Goal: Transaction & Acquisition: Purchase product/service

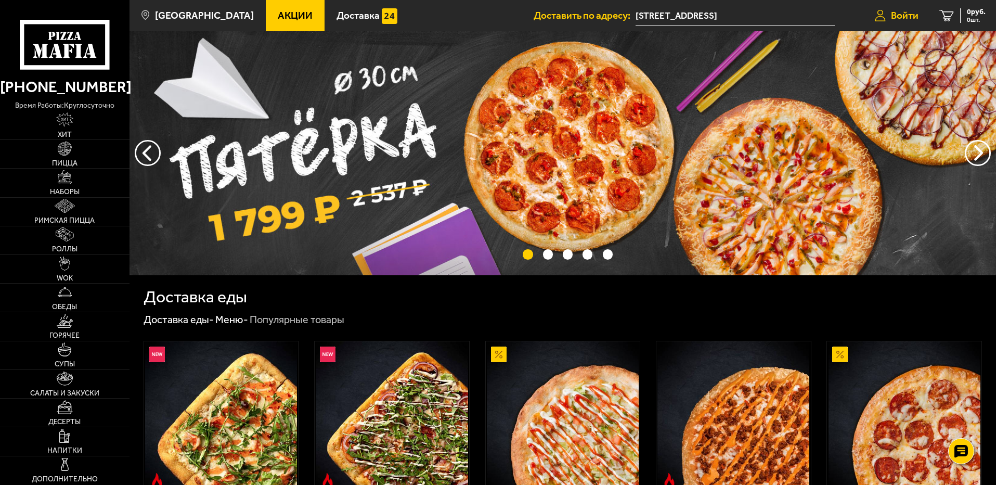
click at [911, 13] on span "Войти" at bounding box center [905, 15] width 28 height 10
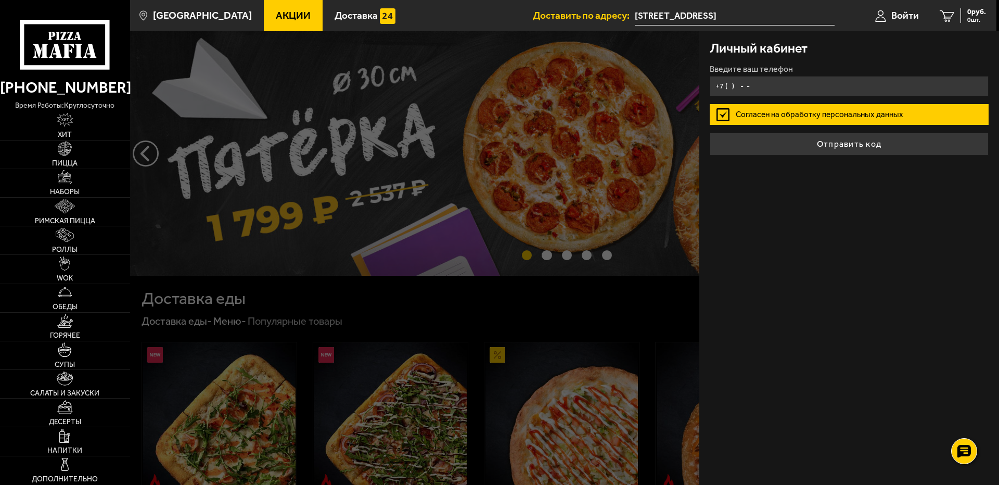
click at [765, 88] on input "+7 ( ) - -" at bounding box center [848, 86] width 279 height 20
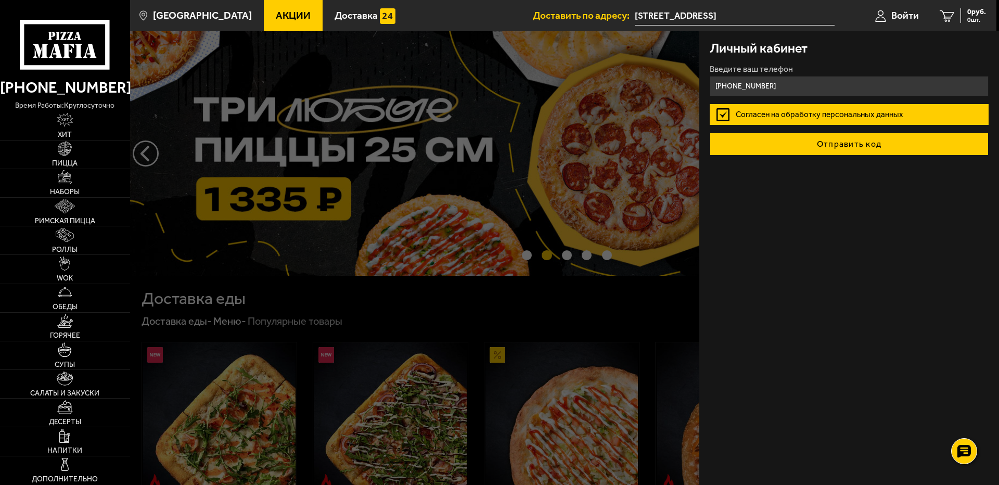
type input "[PHONE_NUMBER]"
click at [812, 145] on button "Отправить код" at bounding box center [848, 144] width 279 height 23
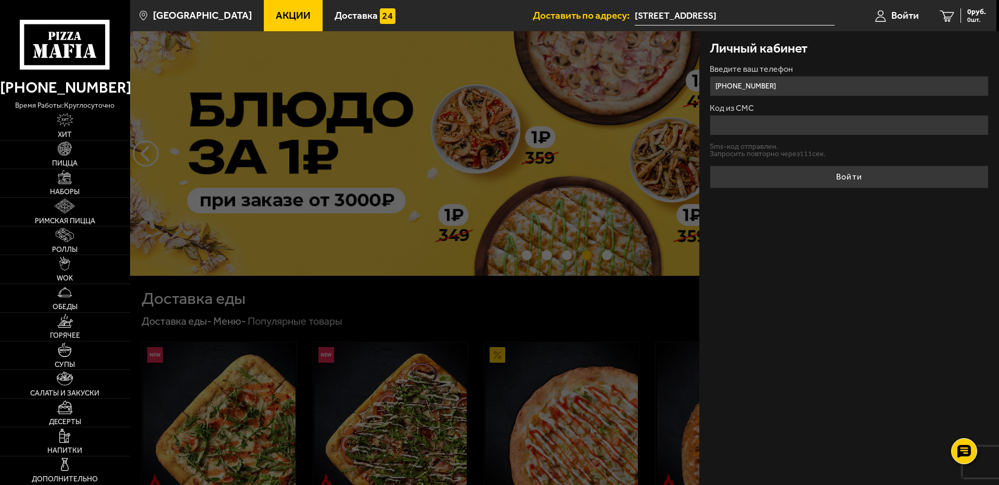
type input "4"
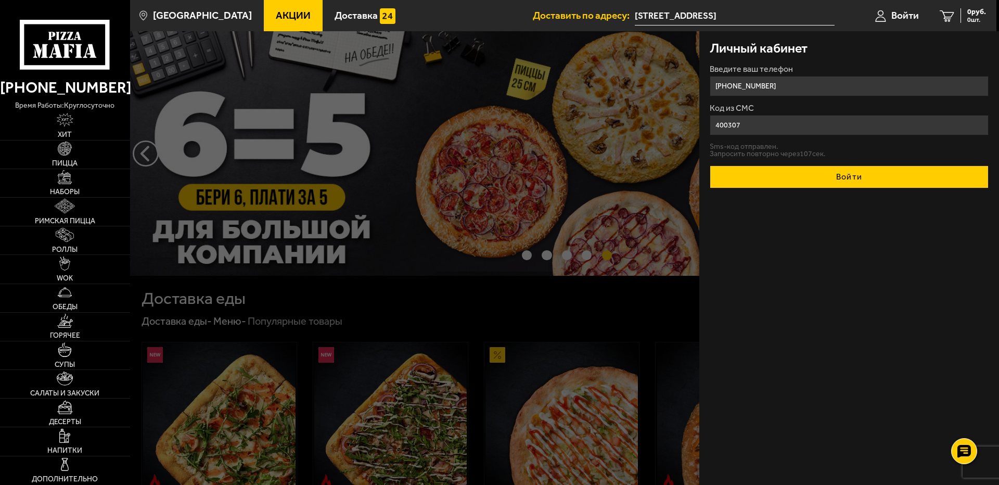
type input "400307"
click at [816, 170] on button "Войти" at bounding box center [848, 176] width 279 height 23
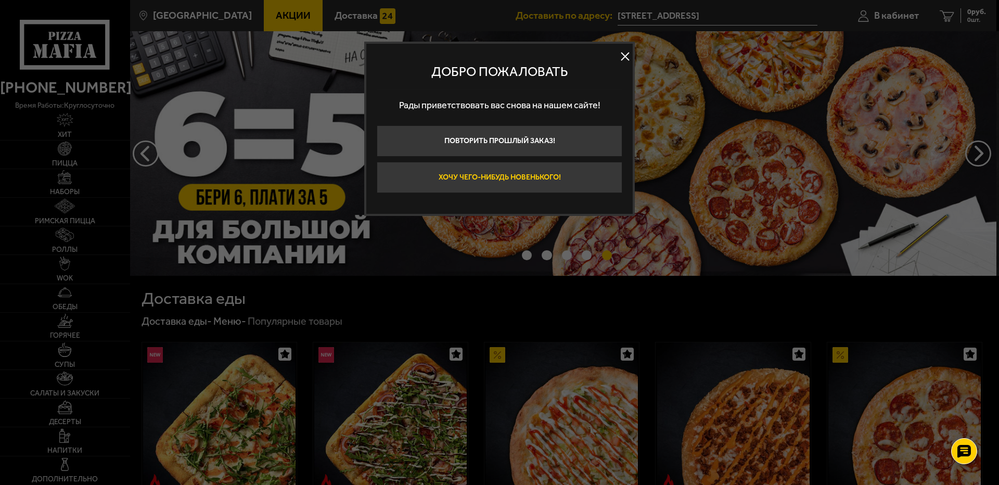
click at [498, 183] on button "Хочу чего-нибудь новенького!" at bounding box center [499, 177] width 245 height 31
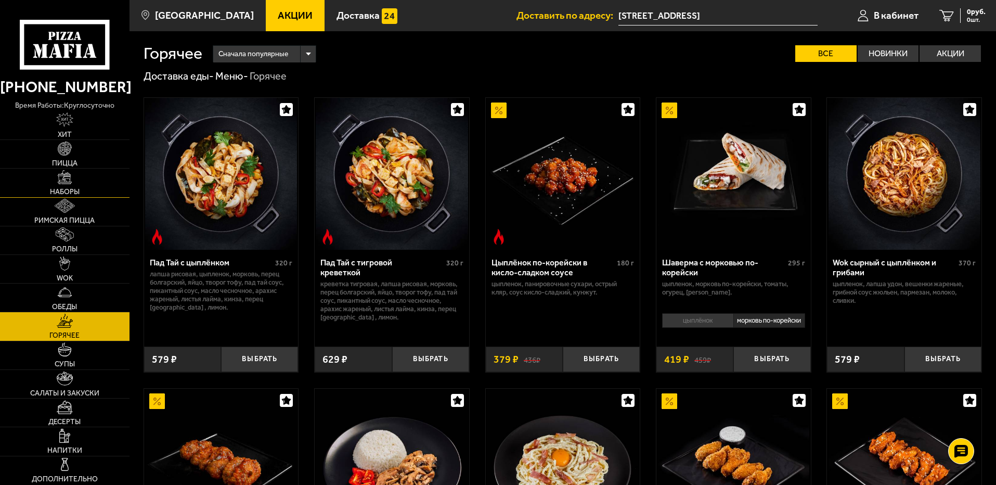
click at [60, 176] on img at bounding box center [65, 177] width 14 height 14
